Goal: Information Seeking & Learning: Learn about a topic

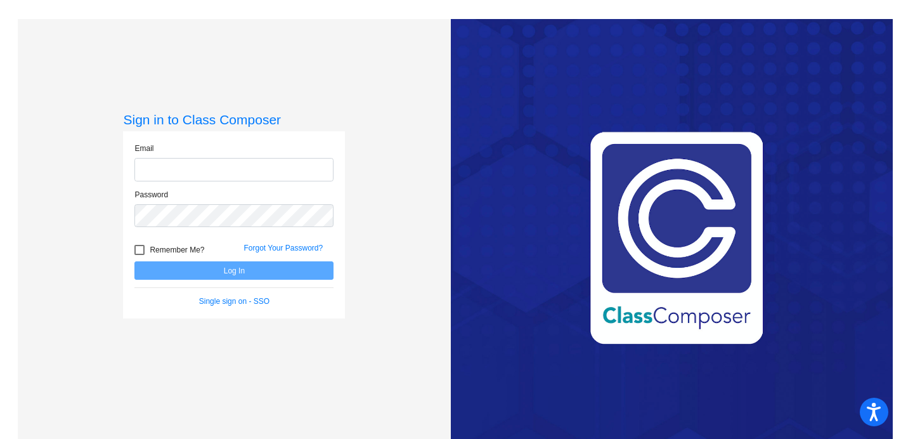
click at [166, 167] on input "email" at bounding box center [233, 169] width 199 height 23
type input "[PERSON_NAME][EMAIL_ADDRESS][PERSON_NAME][DOMAIN_NAME]"
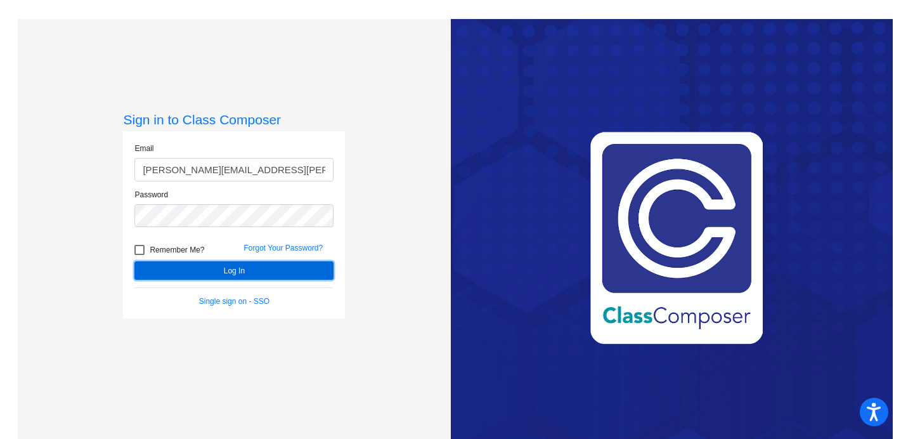
click at [233, 270] on button "Log In" at bounding box center [233, 270] width 199 height 18
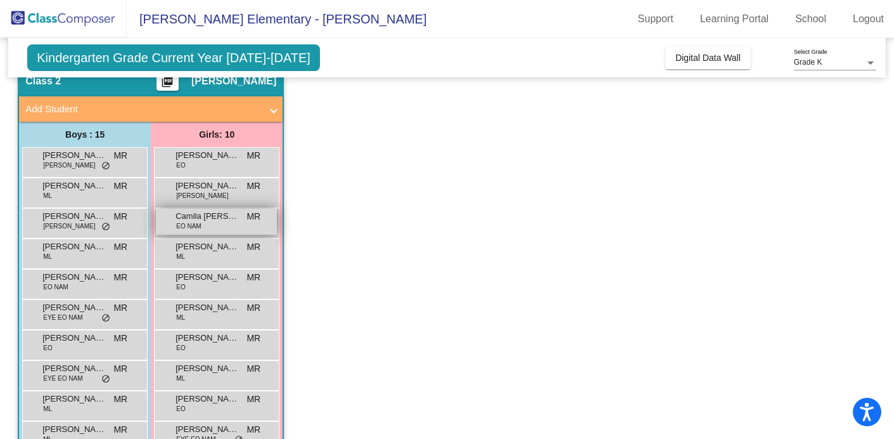
scroll to position [47, 0]
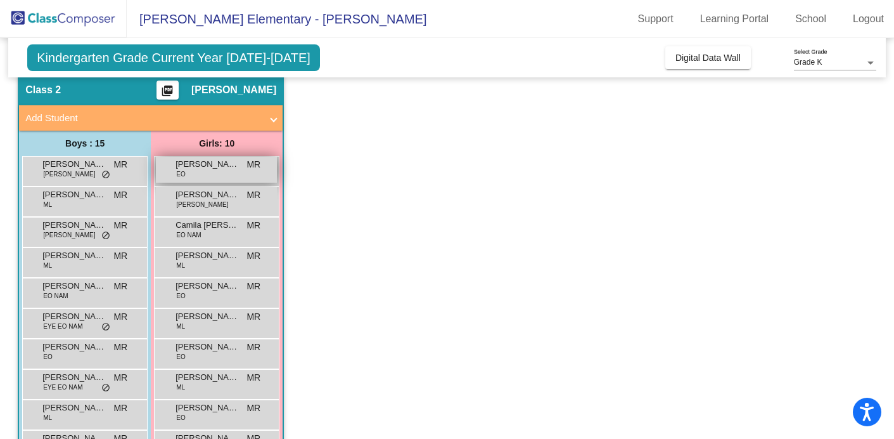
click at [204, 169] on span "[PERSON_NAME]" at bounding box center [207, 164] width 63 height 13
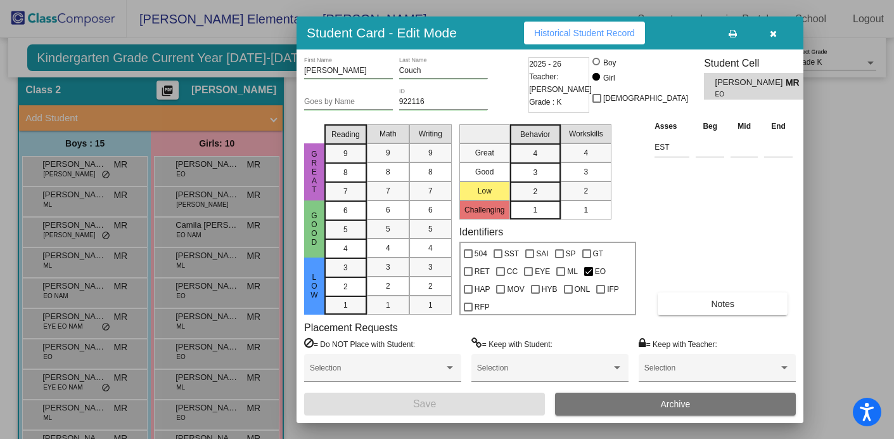
click at [775, 30] on icon "button" at bounding box center [773, 33] width 7 height 9
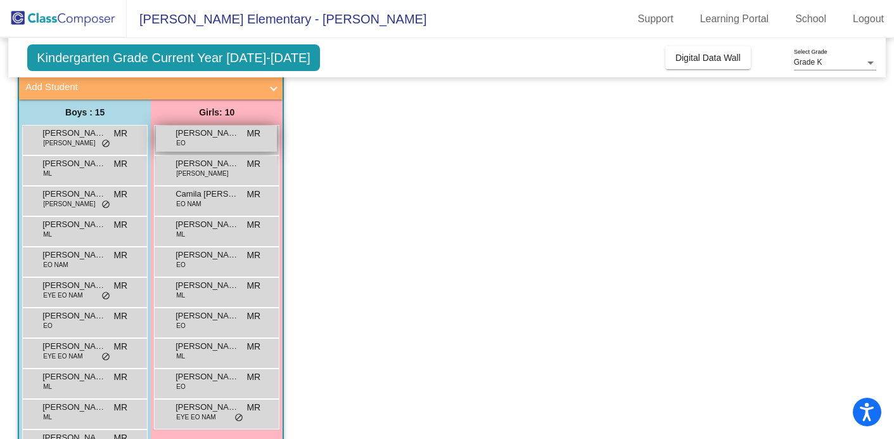
scroll to position [73, 0]
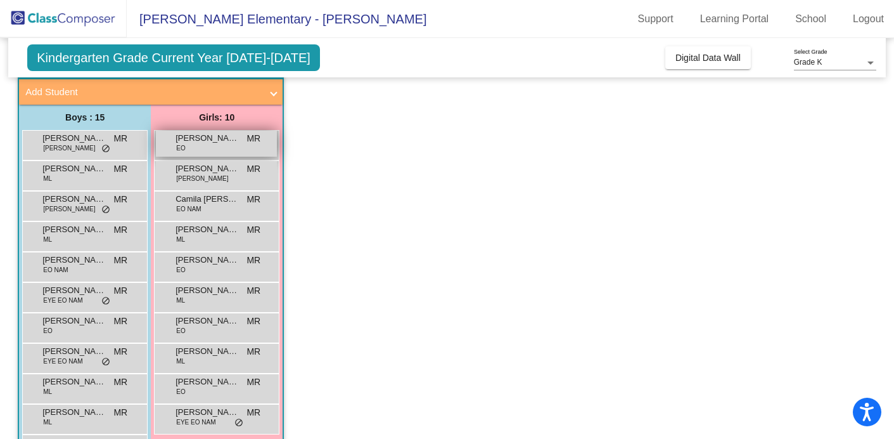
click at [199, 138] on span "[PERSON_NAME]" at bounding box center [207, 138] width 63 height 13
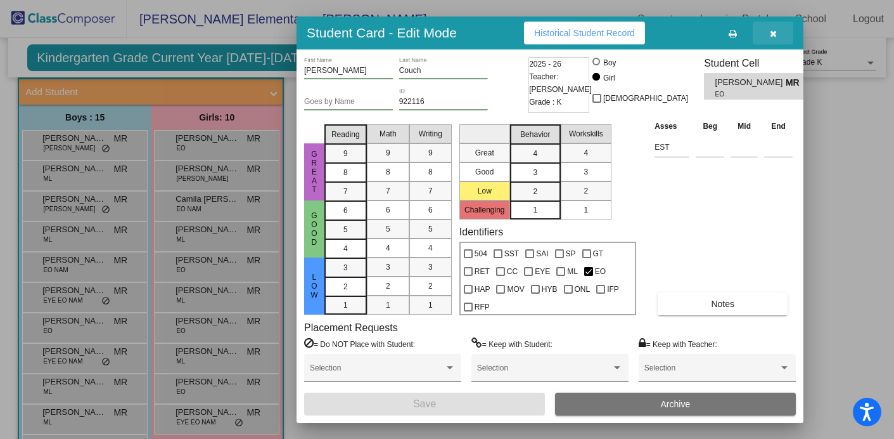
click at [770, 32] on icon "button" at bounding box center [773, 33] width 7 height 9
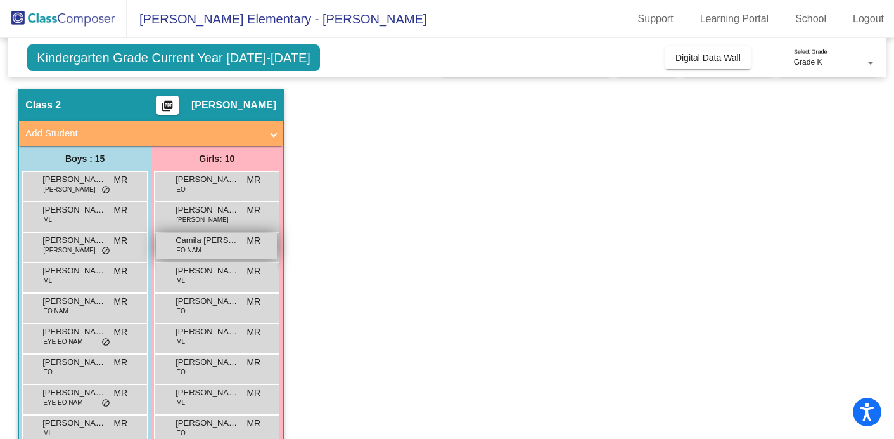
scroll to position [0, 0]
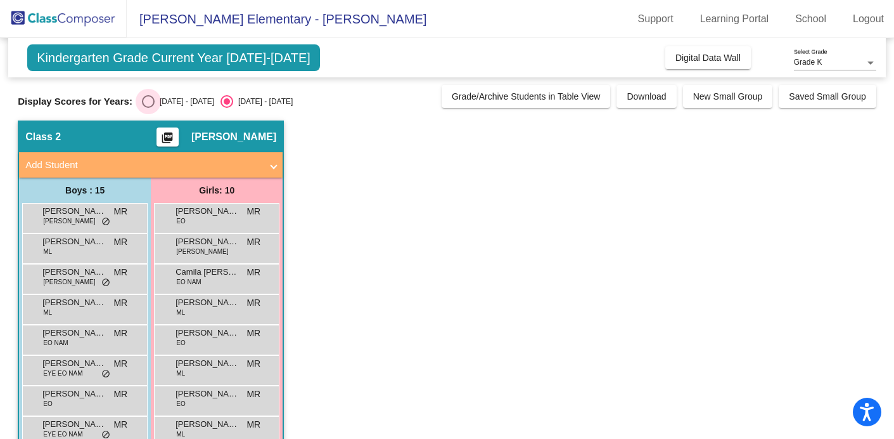
click at [144, 101] on div "Select an option" at bounding box center [148, 101] width 13 height 13
click at [148, 108] on input "[DATE] - [DATE]" at bounding box center [148, 108] width 1 height 1
radio input "true"
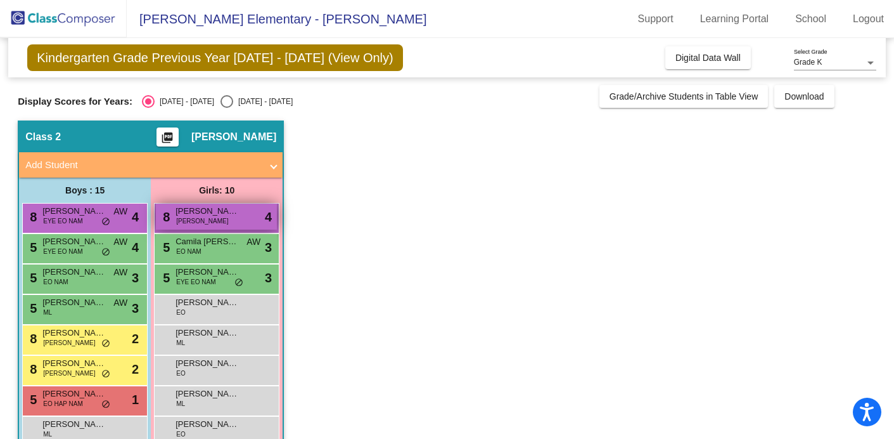
click at [239, 211] on div "8 [PERSON_NAME] [PERSON_NAME] lock do_not_disturb_alt 4" at bounding box center [216, 216] width 121 height 26
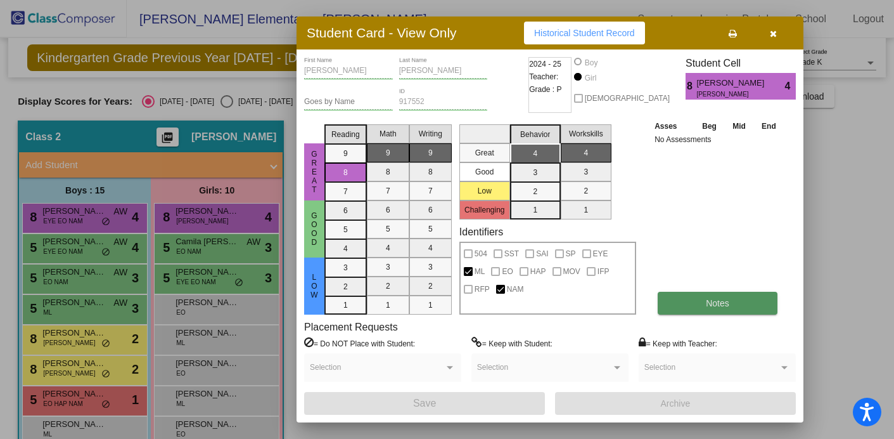
click at [712, 307] on span "Notes" at bounding box center [717, 303] width 23 height 10
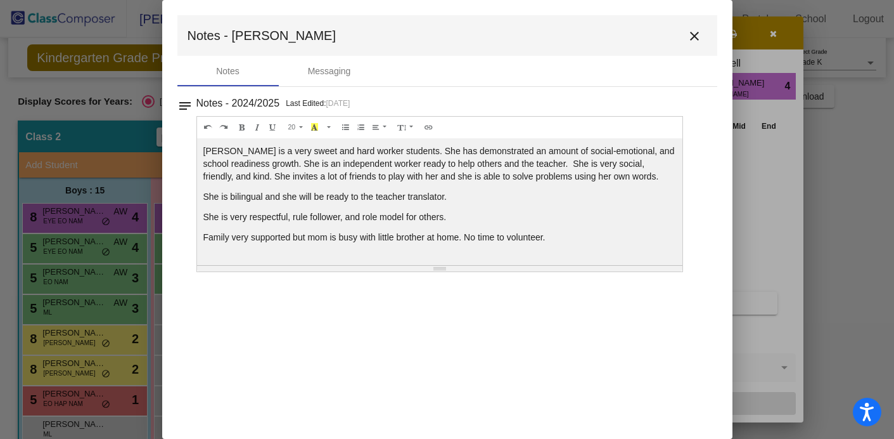
click at [696, 40] on mat-icon "close" at bounding box center [694, 36] width 15 height 15
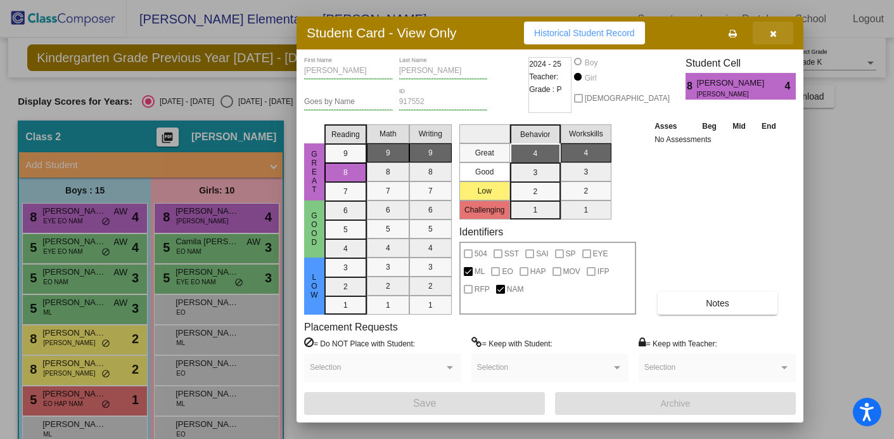
click at [773, 34] on icon "button" at bounding box center [773, 33] width 7 height 9
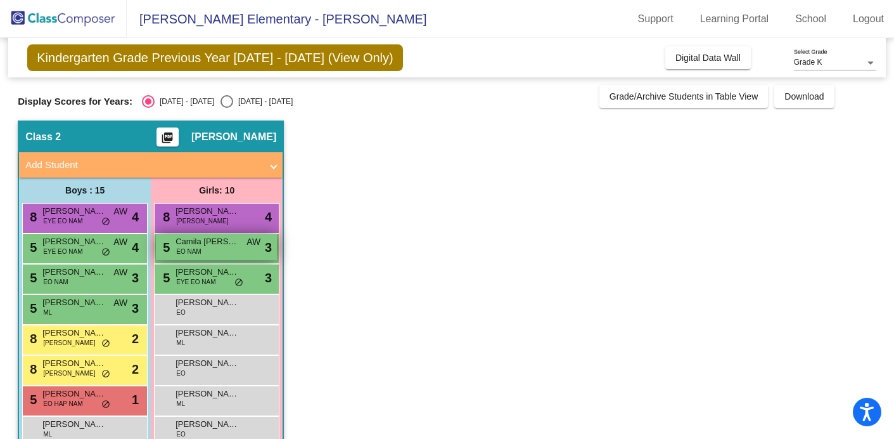
click at [233, 250] on div "5 [PERSON_NAME] [PERSON_NAME] [PERSON_NAME] lock do_not_disturb_alt 3" at bounding box center [216, 247] width 121 height 26
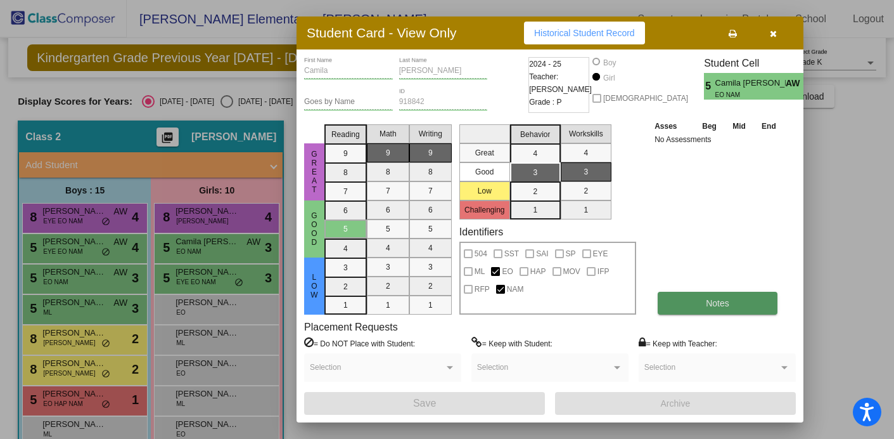
click at [718, 303] on span "Notes" at bounding box center [717, 303] width 23 height 10
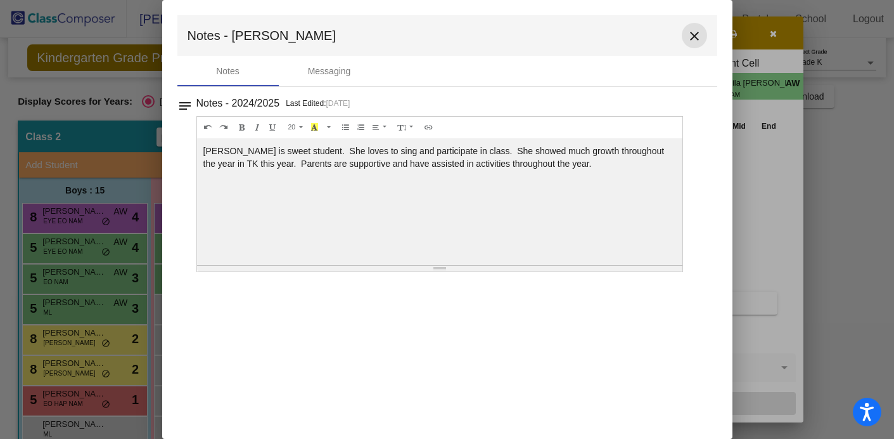
click at [695, 32] on mat-icon "close" at bounding box center [694, 36] width 15 height 15
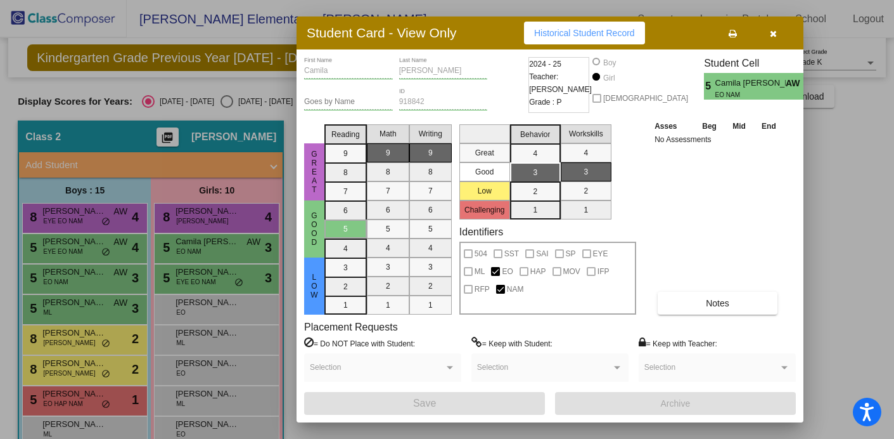
click at [771, 33] on icon "button" at bounding box center [773, 33] width 7 height 9
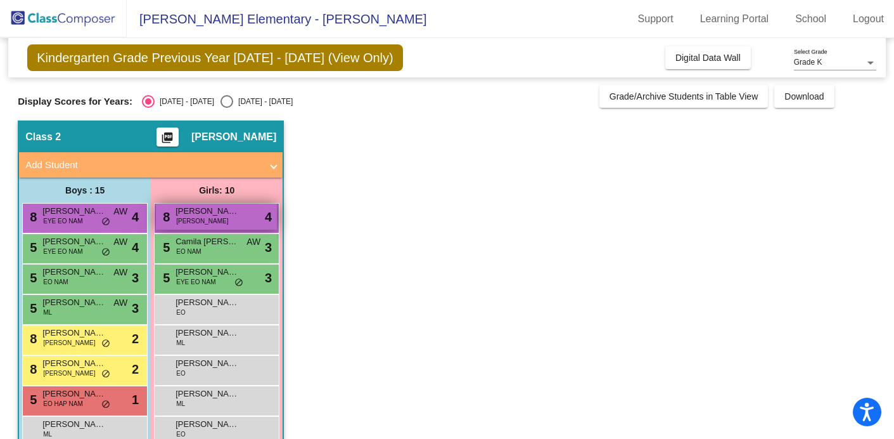
click at [240, 222] on div "8 [PERSON_NAME] [PERSON_NAME] lock do_not_disturb_alt 4" at bounding box center [216, 216] width 121 height 26
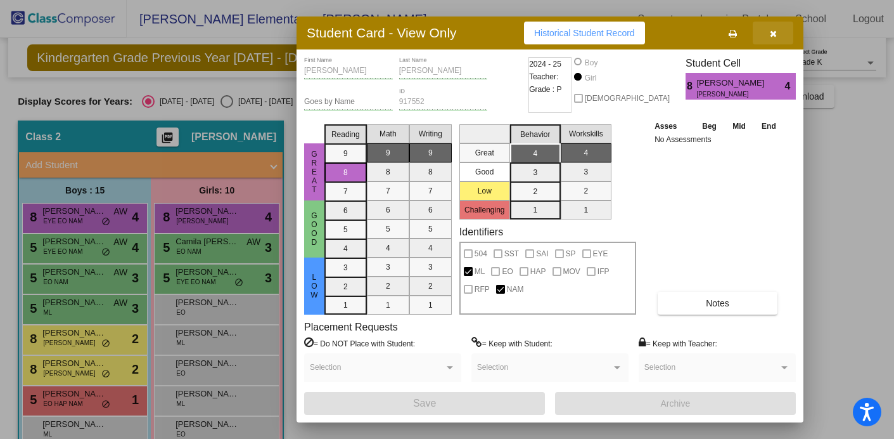
click at [772, 34] on icon "button" at bounding box center [773, 33] width 7 height 9
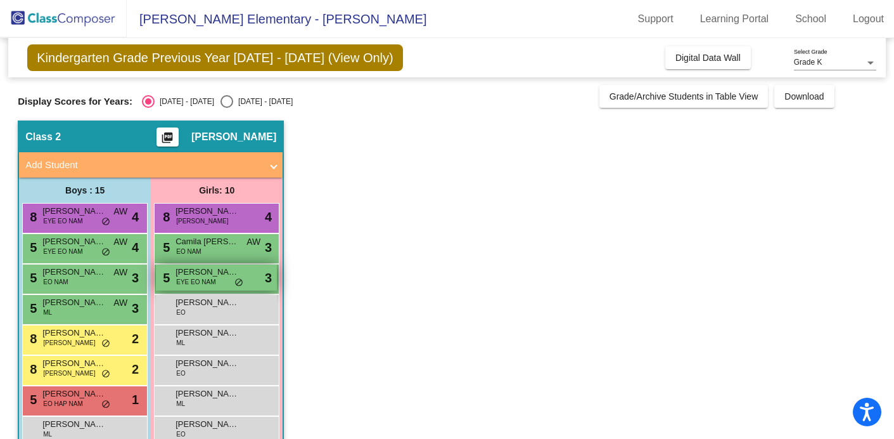
click at [214, 285] on span "EYE EO NAM" at bounding box center [195, 282] width 39 height 10
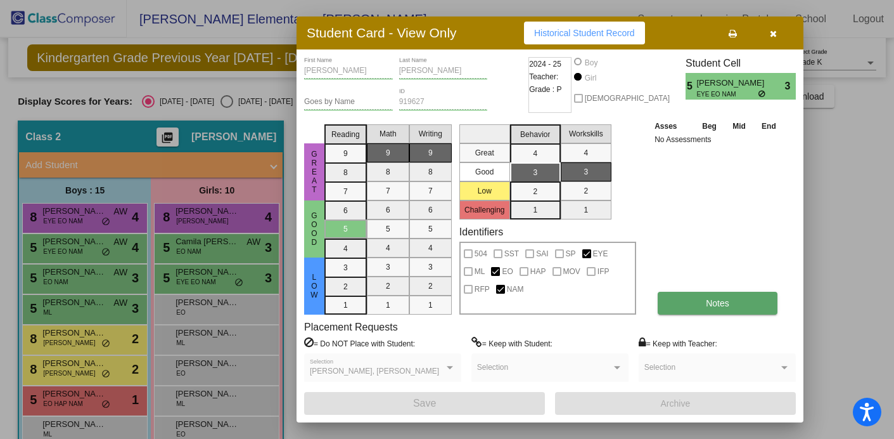
click at [726, 302] on span "Notes" at bounding box center [717, 303] width 23 height 10
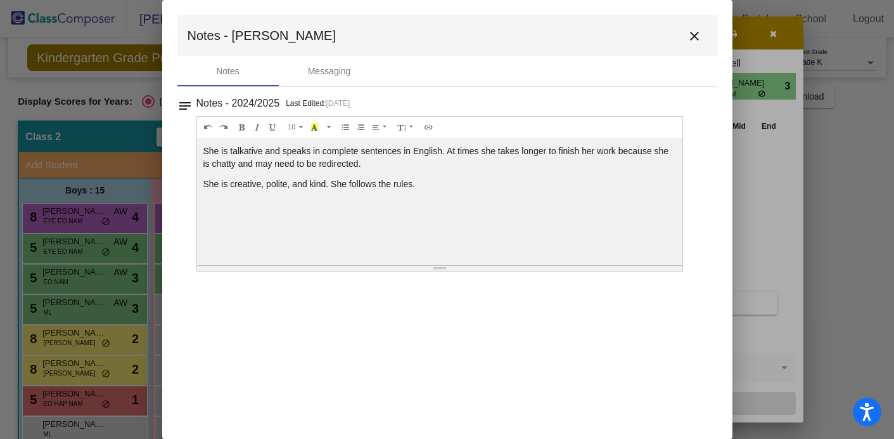
click at [691, 34] on mat-icon "close" at bounding box center [694, 36] width 15 height 15
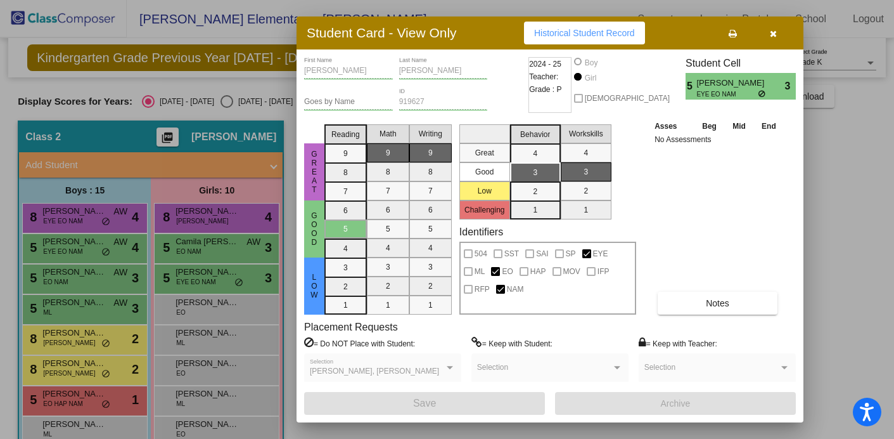
click at [773, 33] on icon "button" at bounding box center [773, 33] width 7 height 9
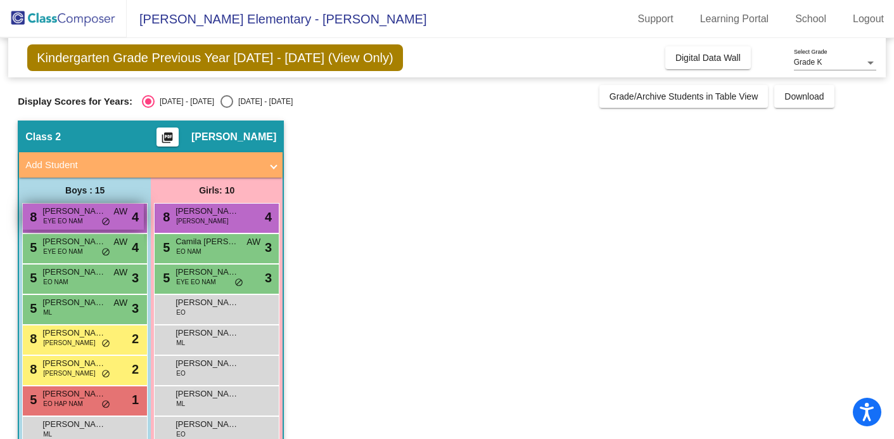
click at [90, 218] on div "8 [PERSON_NAME] EYE EO NAM AW lock do_not_disturb_alt 4" at bounding box center [83, 216] width 121 height 26
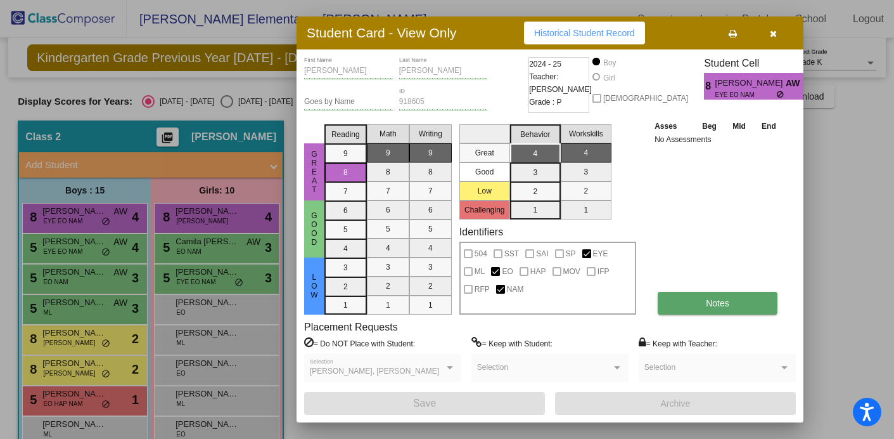
click at [718, 300] on span "Notes" at bounding box center [717, 303] width 23 height 10
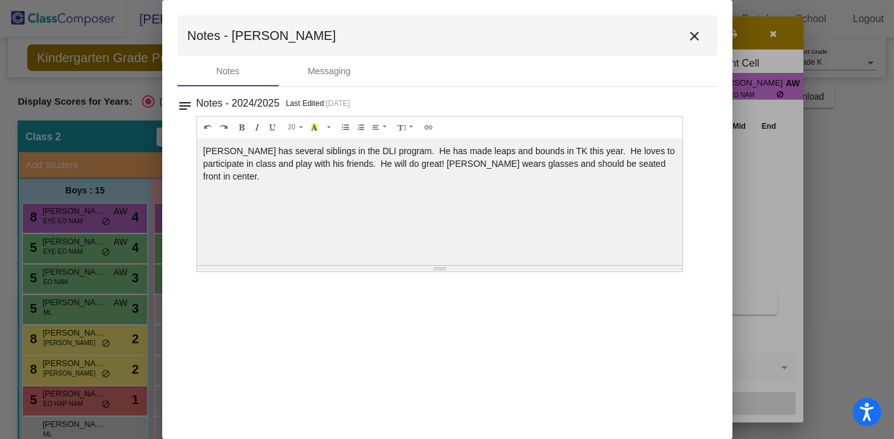
click at [694, 35] on mat-icon "close" at bounding box center [694, 36] width 15 height 15
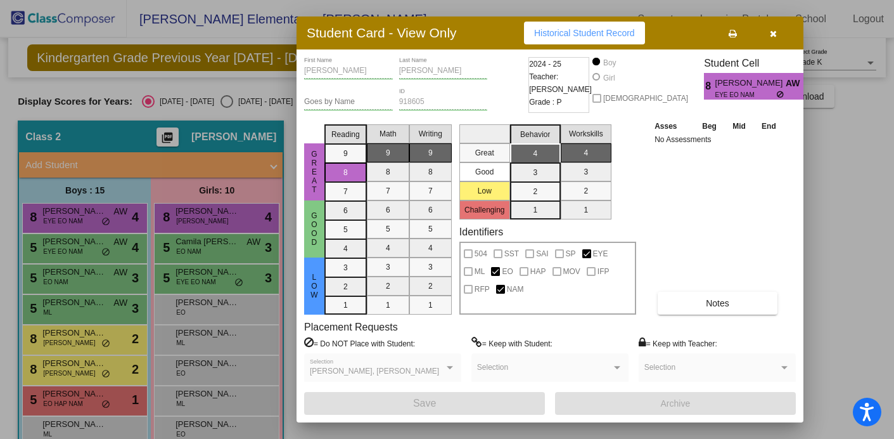
click at [770, 31] on icon "button" at bounding box center [773, 33] width 7 height 9
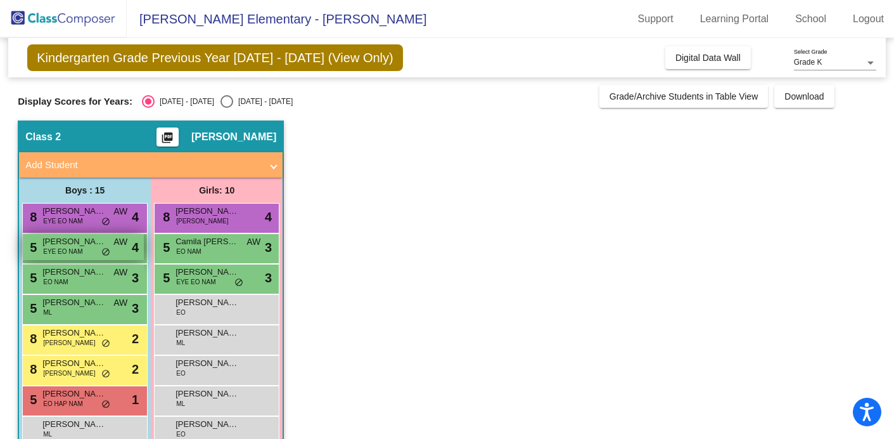
click at [85, 256] on div "5 [PERSON_NAME] EYE EO NAM AW lock do_not_disturb_alt 4" at bounding box center [83, 247] width 121 height 26
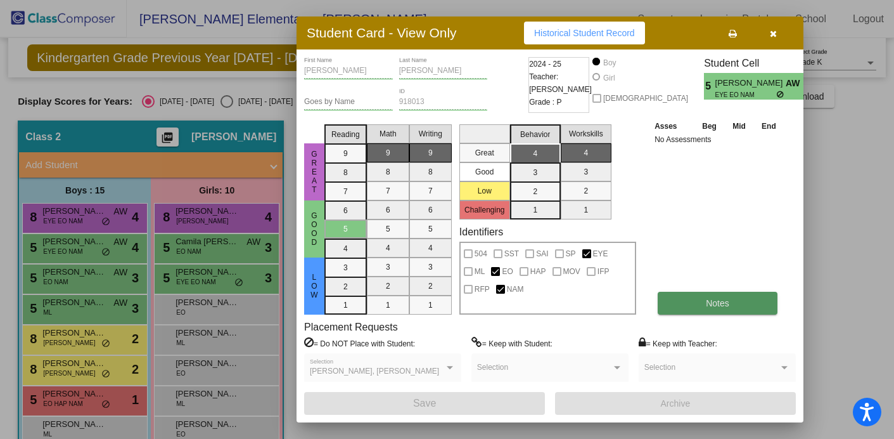
click at [709, 300] on span "Notes" at bounding box center [717, 303] width 23 height 10
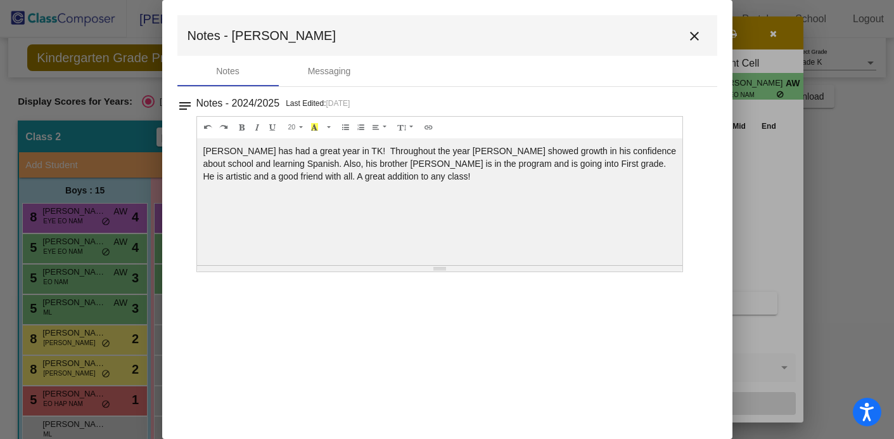
click at [693, 35] on mat-icon "close" at bounding box center [694, 36] width 15 height 15
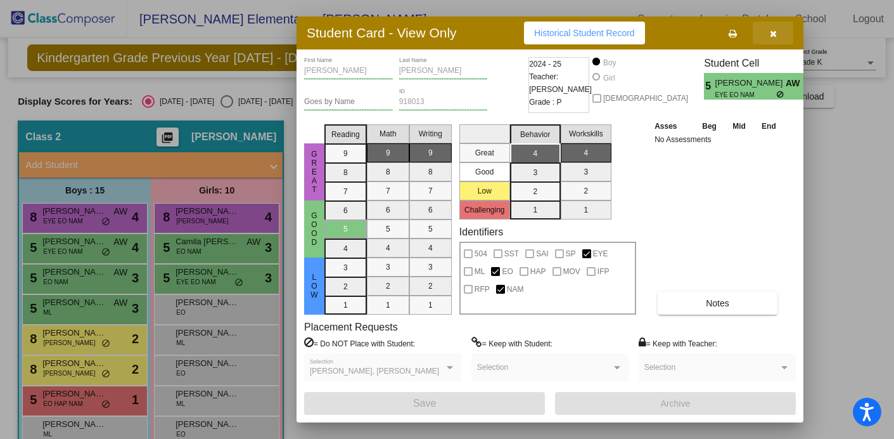
click at [774, 30] on icon "button" at bounding box center [773, 33] width 7 height 9
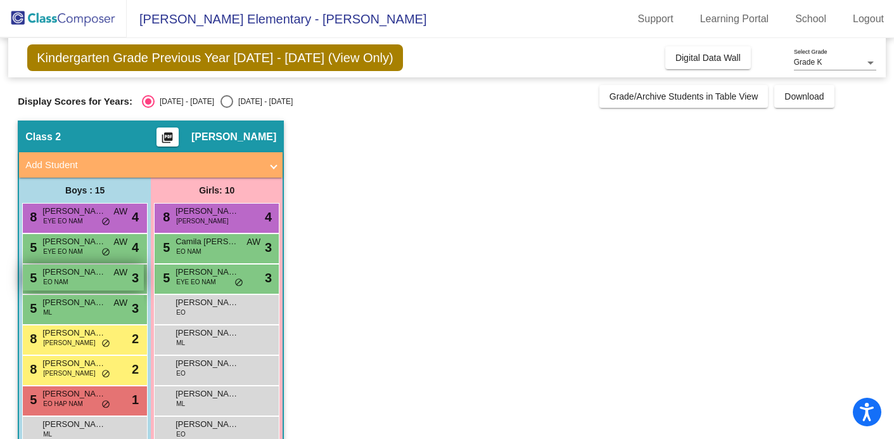
click at [63, 279] on span "EO NAM" at bounding box center [55, 282] width 25 height 10
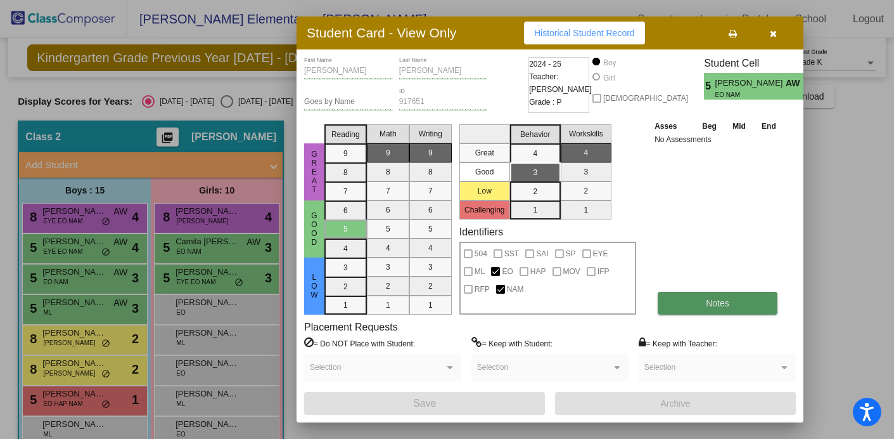
click at [730, 298] on button "Notes" at bounding box center [718, 303] width 120 height 23
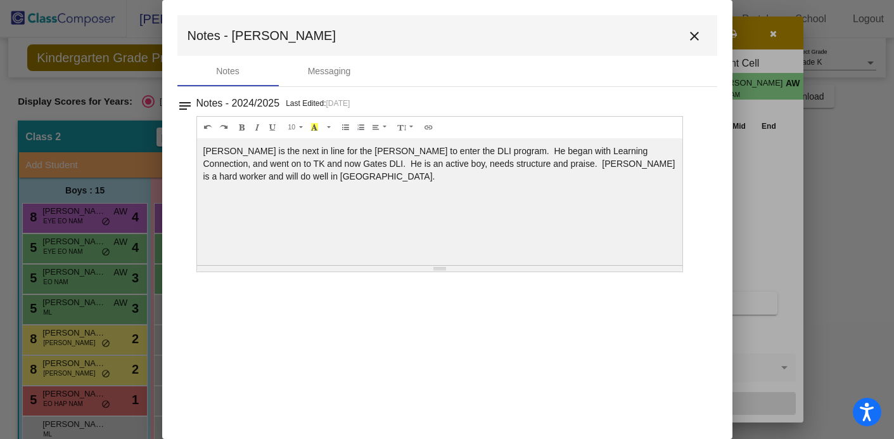
click at [695, 36] on mat-icon "close" at bounding box center [694, 36] width 15 height 15
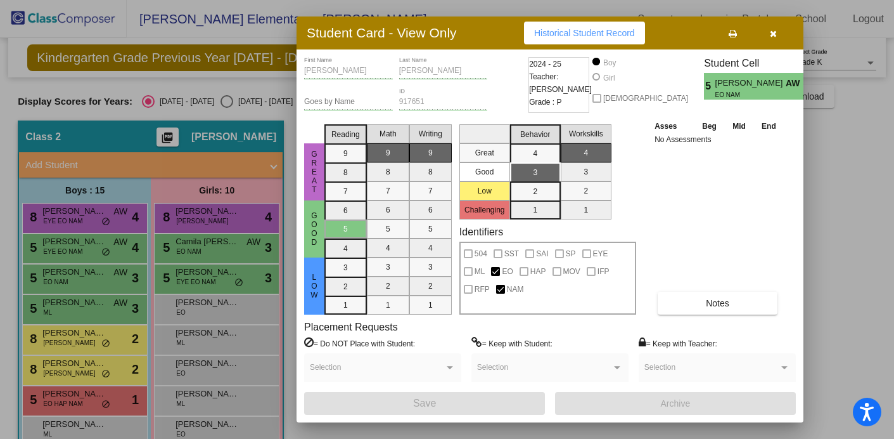
click at [772, 34] on icon "button" at bounding box center [773, 33] width 7 height 9
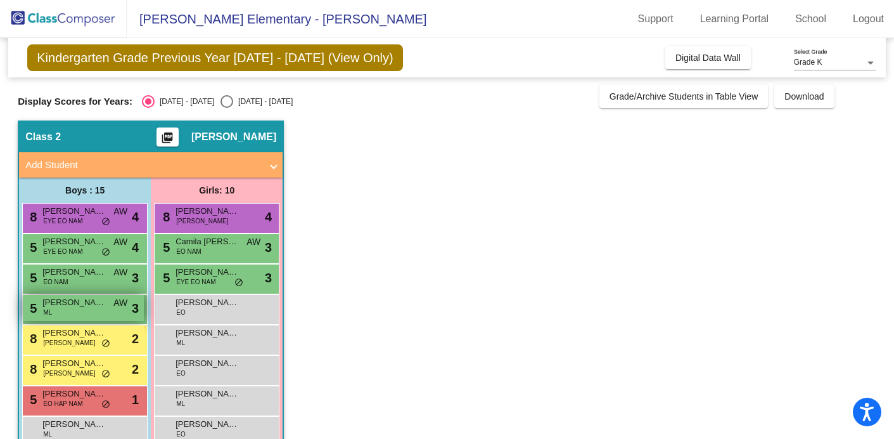
click at [97, 309] on div "5 [PERSON_NAME] [PERSON_NAME] AW lock do_not_disturb_alt 3" at bounding box center [83, 308] width 121 height 26
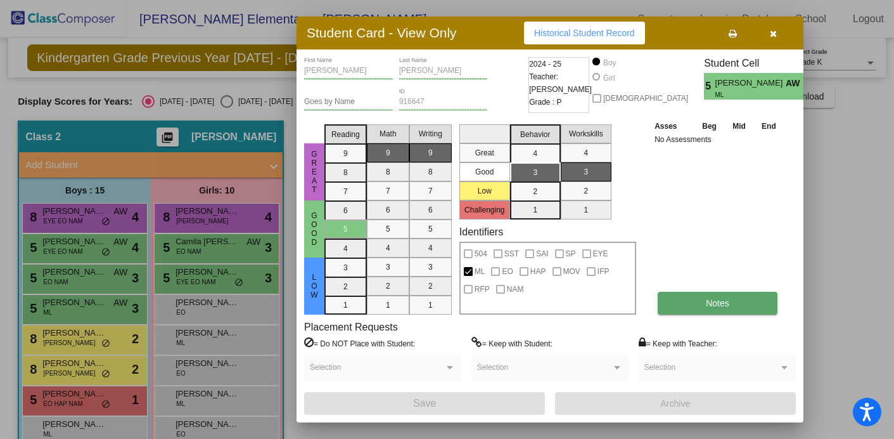
click at [716, 300] on span "Notes" at bounding box center [717, 303] width 23 height 10
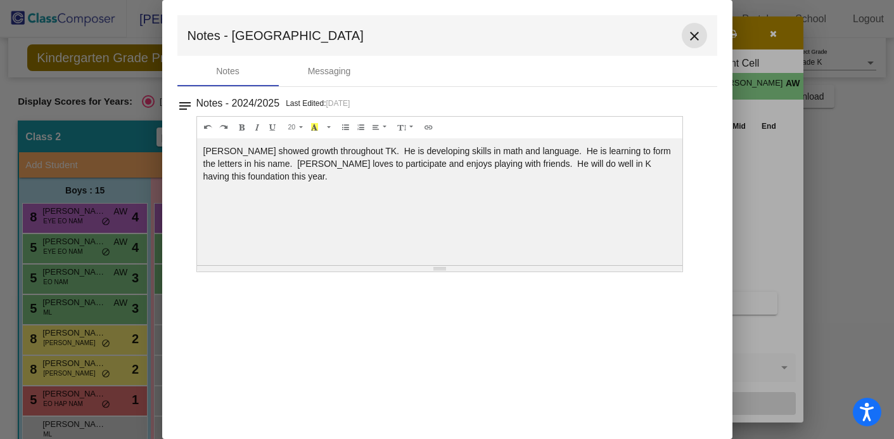
click at [693, 34] on mat-icon "close" at bounding box center [694, 36] width 15 height 15
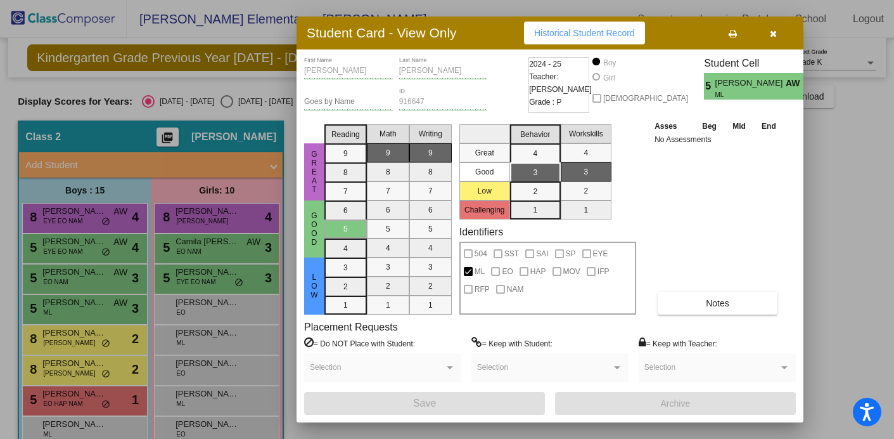
click at [773, 34] on icon "button" at bounding box center [773, 33] width 7 height 9
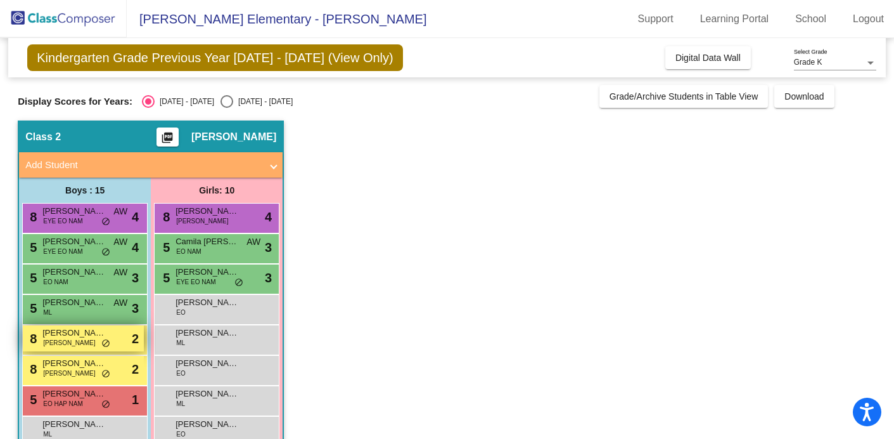
click at [89, 338] on span "[PERSON_NAME]" at bounding box center [73, 332] width 63 height 13
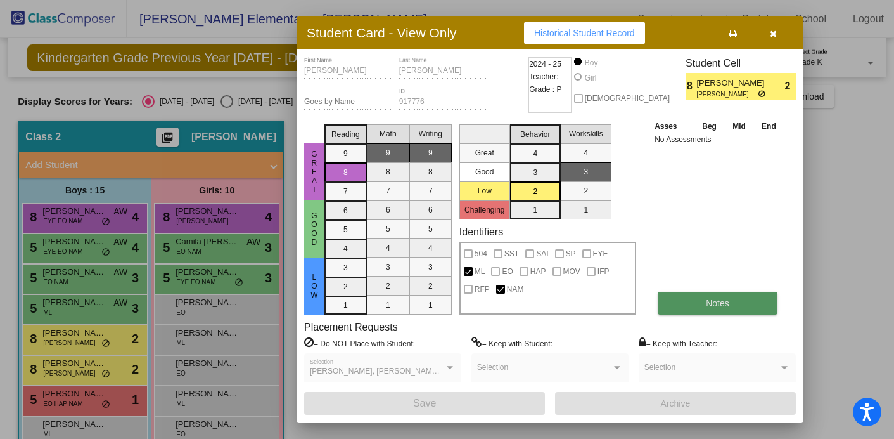
click at [717, 300] on span "Notes" at bounding box center [717, 303] width 23 height 10
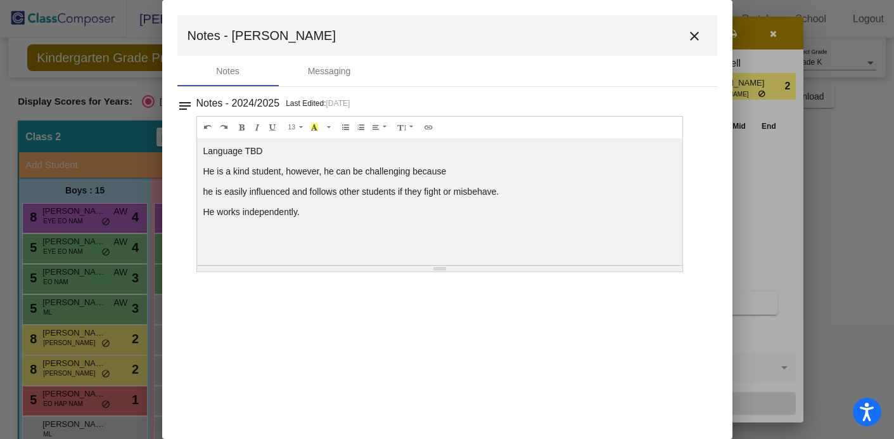
click at [695, 37] on mat-icon "close" at bounding box center [694, 36] width 15 height 15
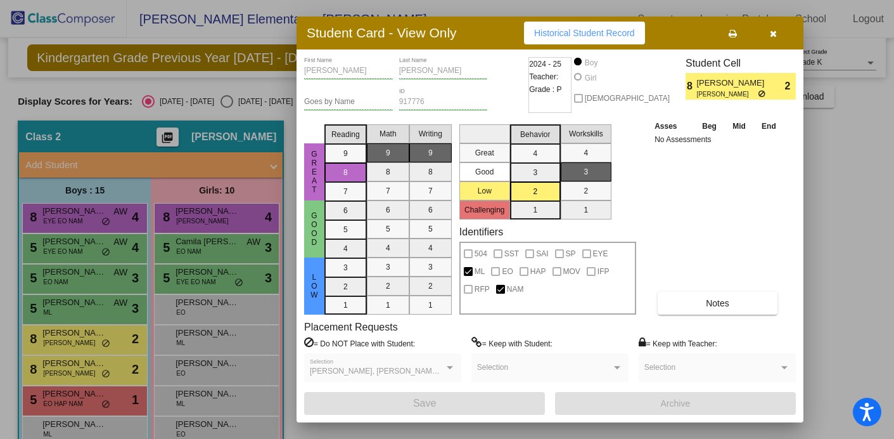
click at [773, 32] on icon "button" at bounding box center [773, 33] width 7 height 9
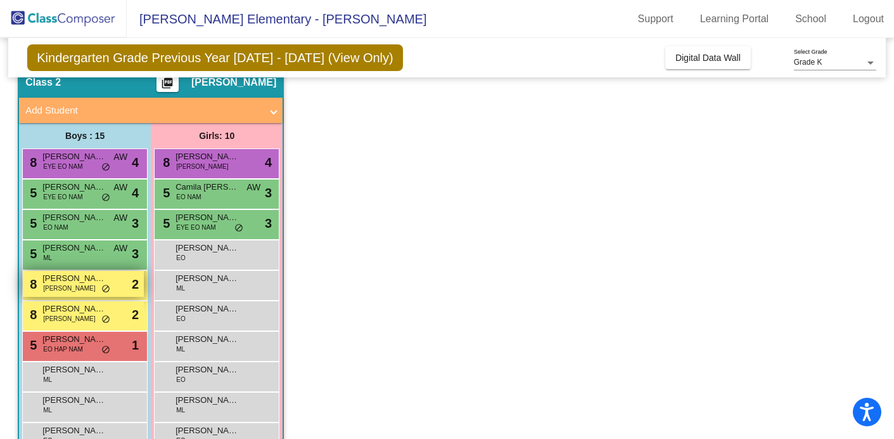
scroll to position [56, 0]
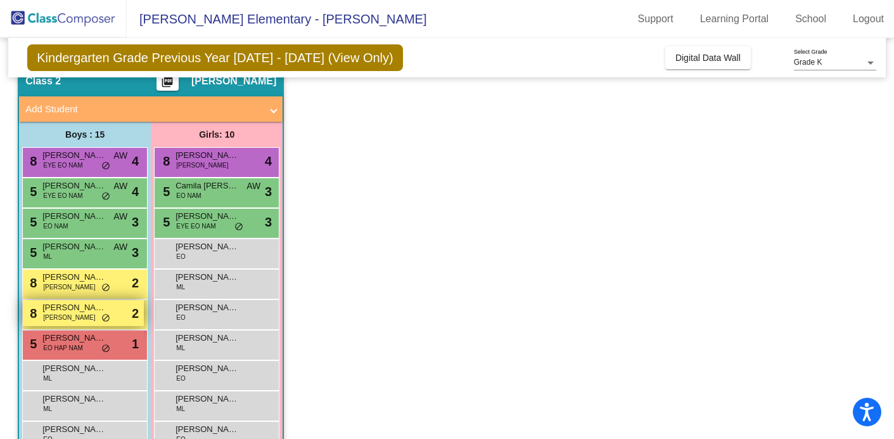
click at [68, 316] on div "8 [PERSON_NAME] [PERSON_NAME] NAM lock do_not_disturb_alt 2" at bounding box center [83, 313] width 121 height 26
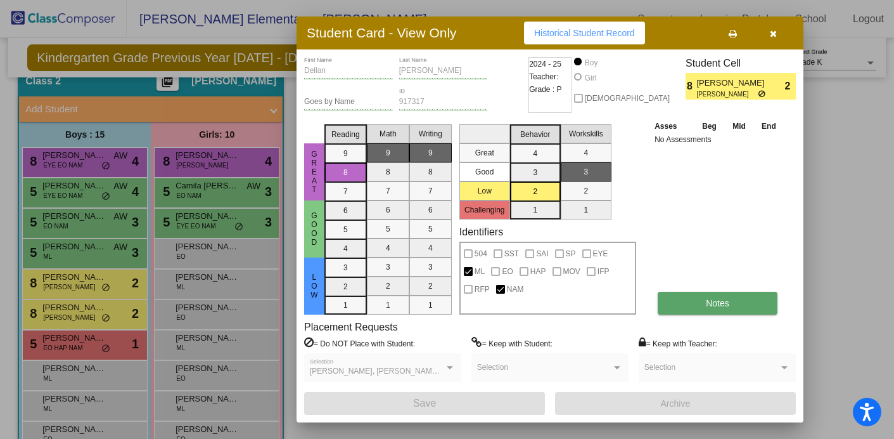
click at [717, 304] on span "Notes" at bounding box center [717, 303] width 23 height 10
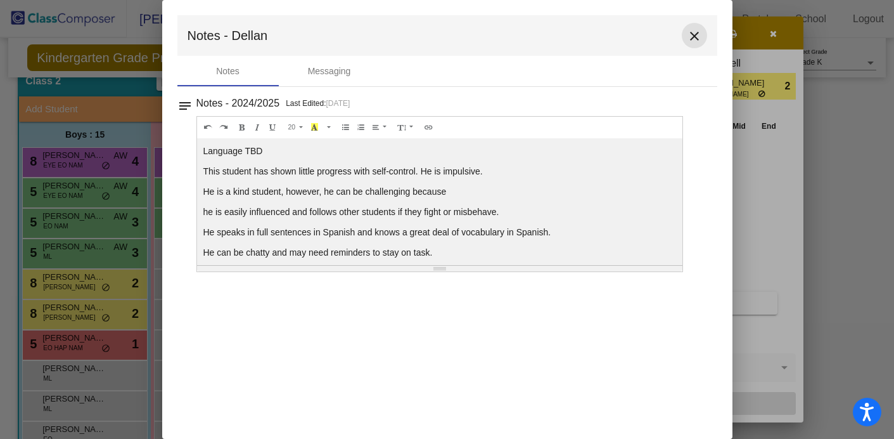
click at [693, 35] on mat-icon "close" at bounding box center [694, 36] width 15 height 15
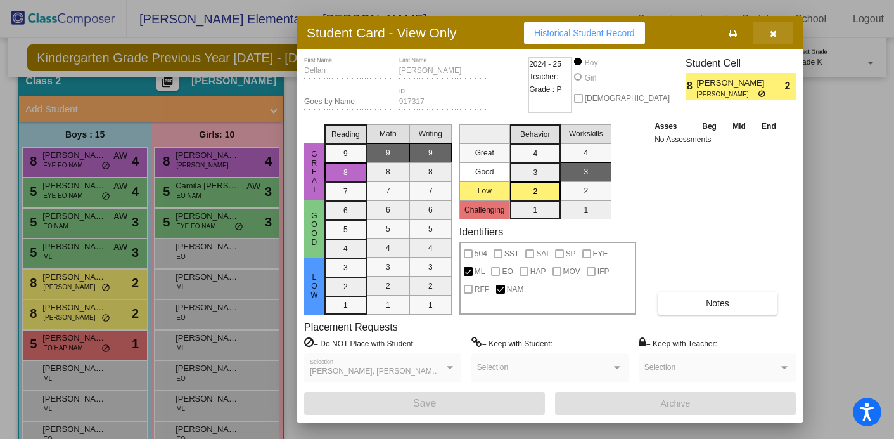
click at [777, 30] on button "button" at bounding box center [773, 33] width 41 height 23
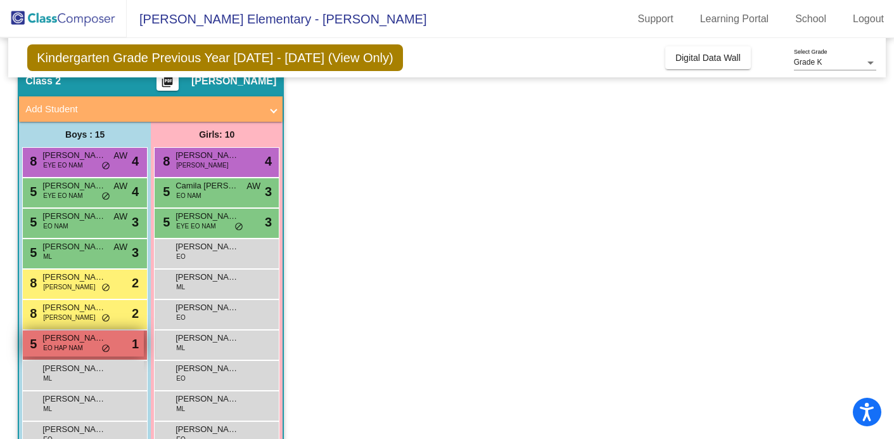
click at [80, 345] on span "EO HAP NAM" at bounding box center [63, 348] width 40 height 10
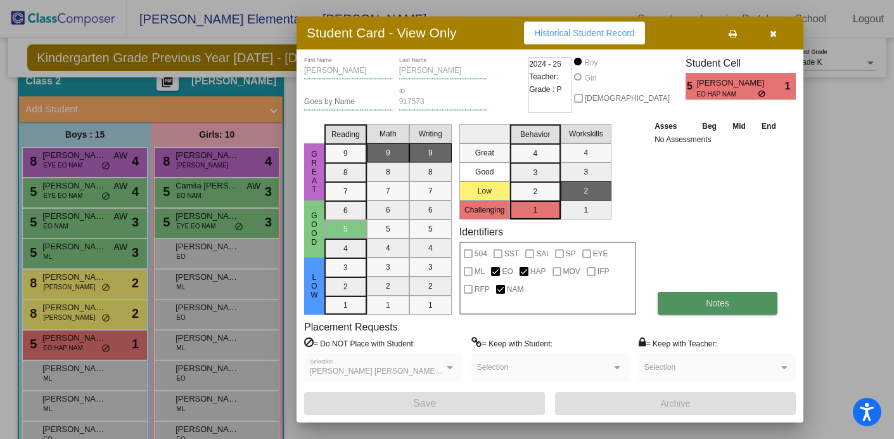
click at [719, 302] on span "Notes" at bounding box center [717, 303] width 23 height 10
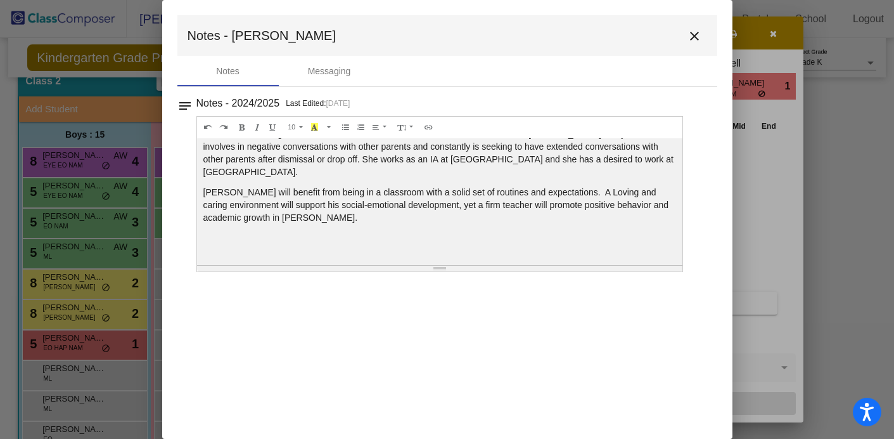
scroll to position [0, 0]
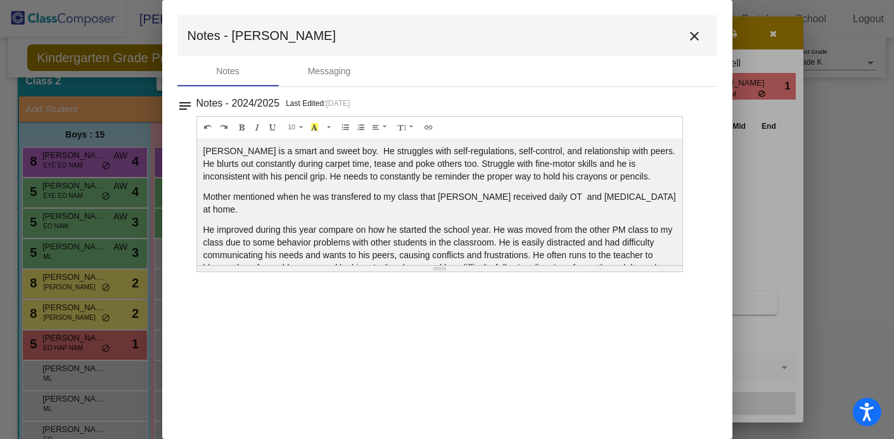
click at [693, 41] on mat-icon "close" at bounding box center [694, 36] width 15 height 15
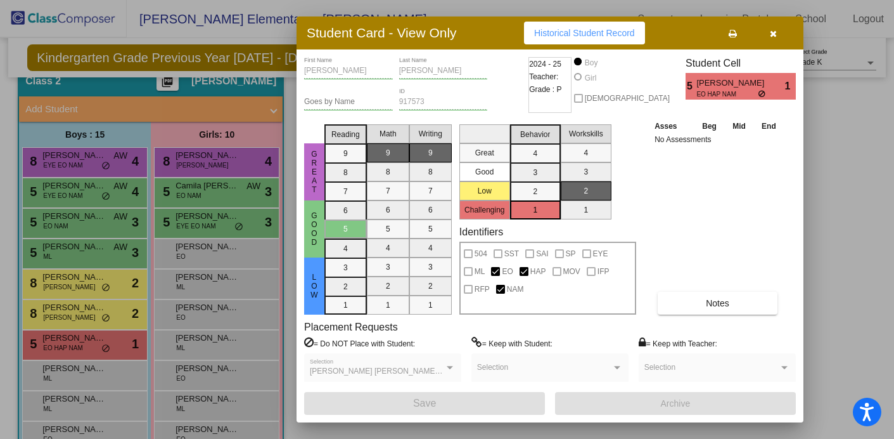
click at [770, 32] on icon "button" at bounding box center [773, 33] width 7 height 9
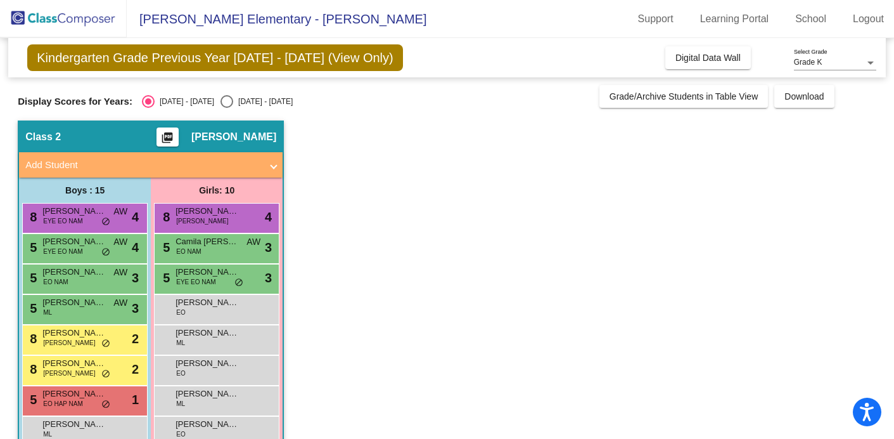
click at [221, 101] on div "Select an option" at bounding box center [227, 101] width 13 height 13
click at [226, 108] on input "[DATE] - [DATE]" at bounding box center [226, 108] width 1 height 1
radio input "true"
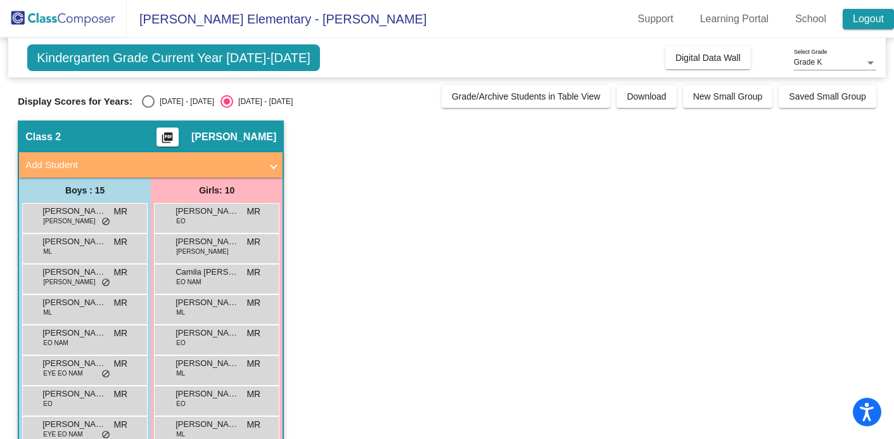
click at [869, 15] on link "Logout" at bounding box center [868, 19] width 51 height 20
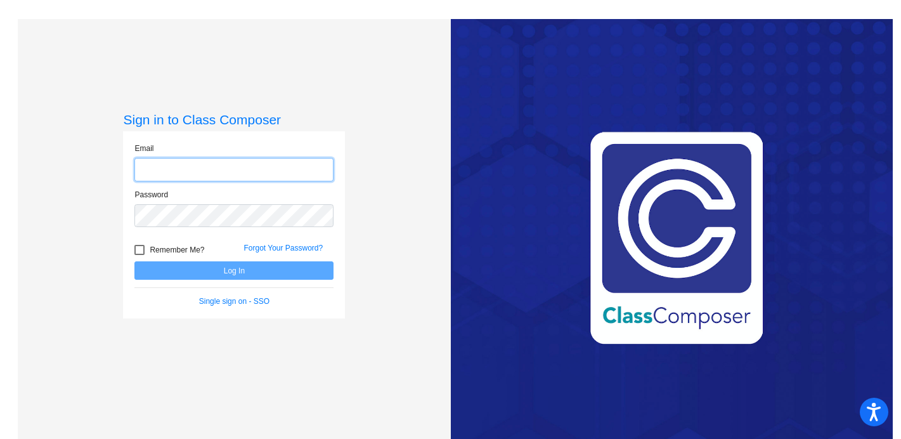
type input "[PERSON_NAME][EMAIL_ADDRESS][PERSON_NAME][DOMAIN_NAME]"
